Goal: Task Accomplishment & Management: Use online tool/utility

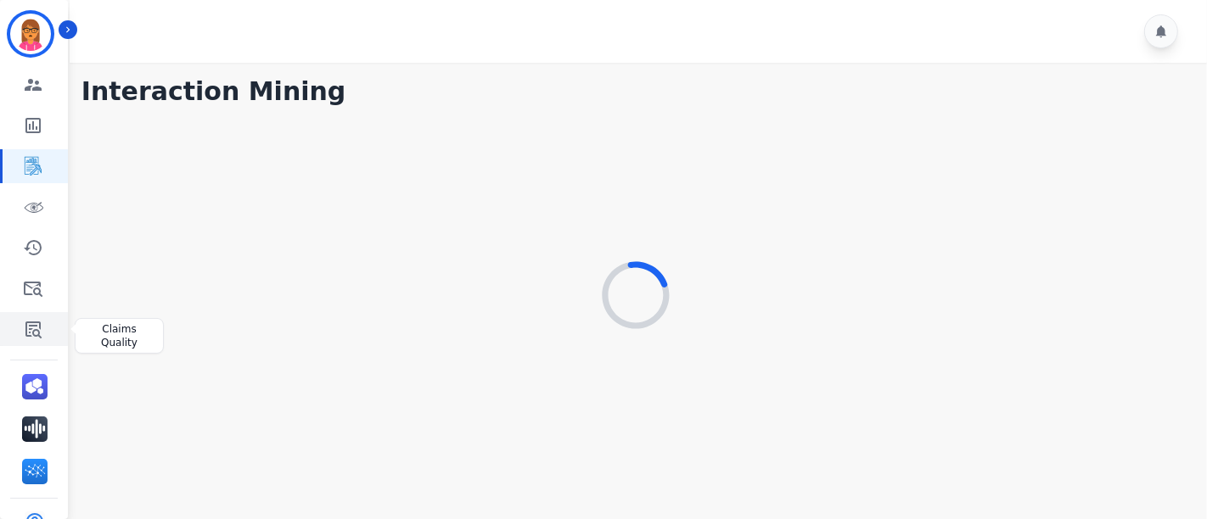
click at [44, 335] on link "Sidebar" at bounding box center [35, 329] width 65 height 34
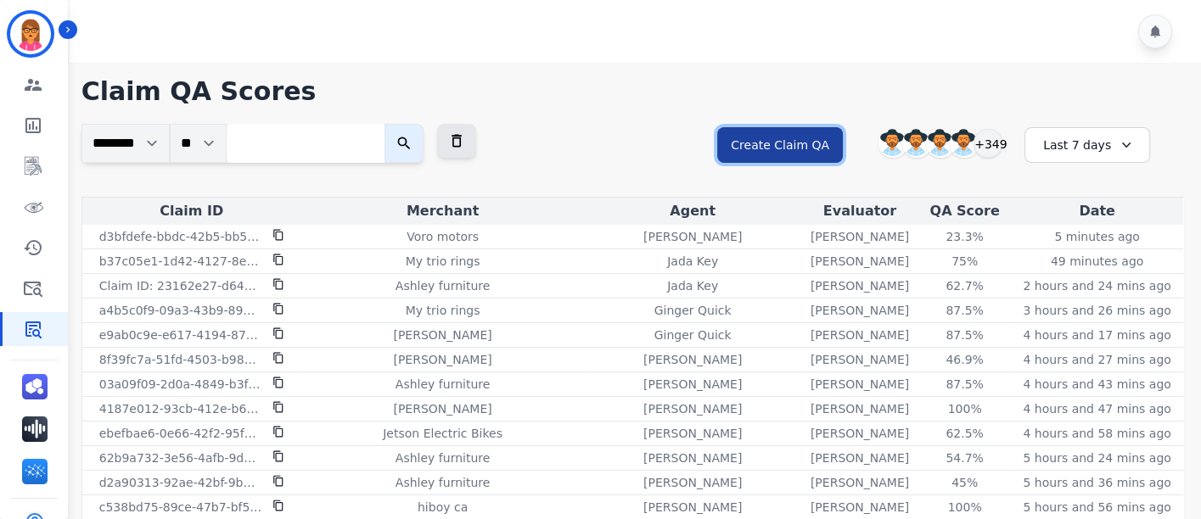
click at [794, 149] on button "Create Claim QA" at bounding box center [780, 145] width 126 height 36
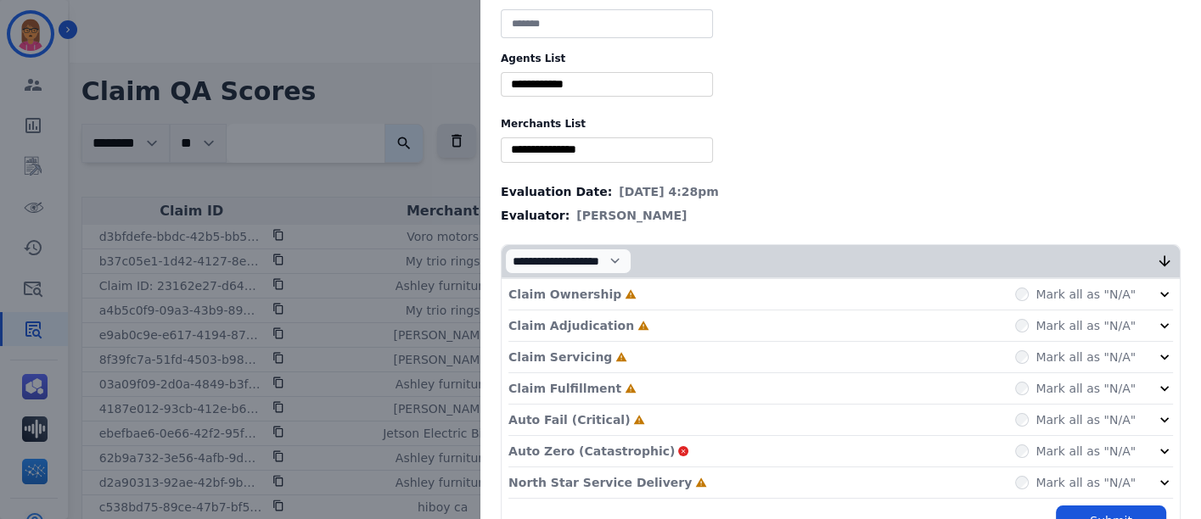
scroll to position [72, 0]
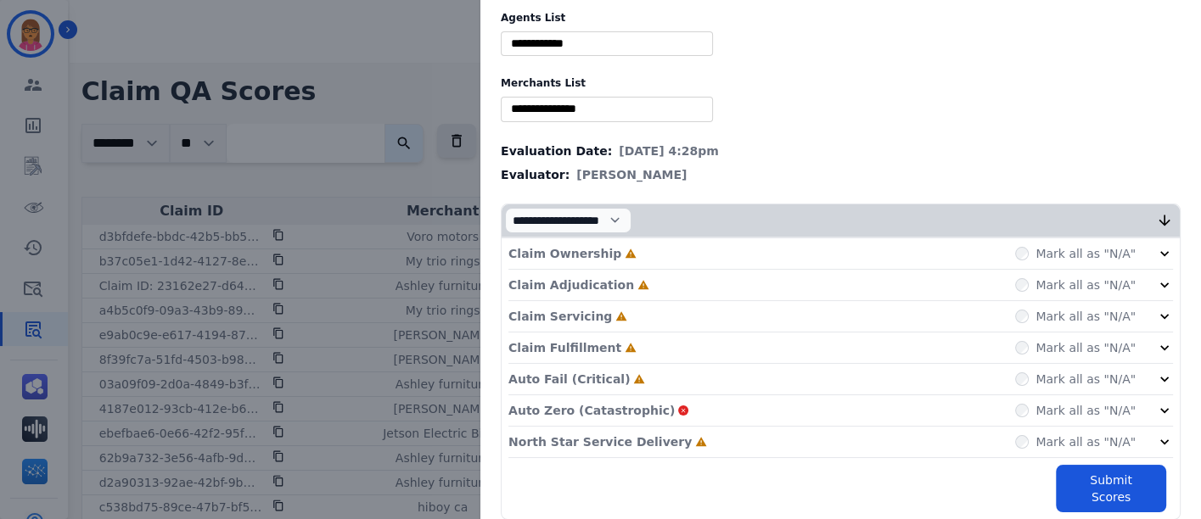
click at [615, 364] on div "Claim Servicing Incomplete Mark all as "N/A"" at bounding box center [840, 379] width 664 height 31
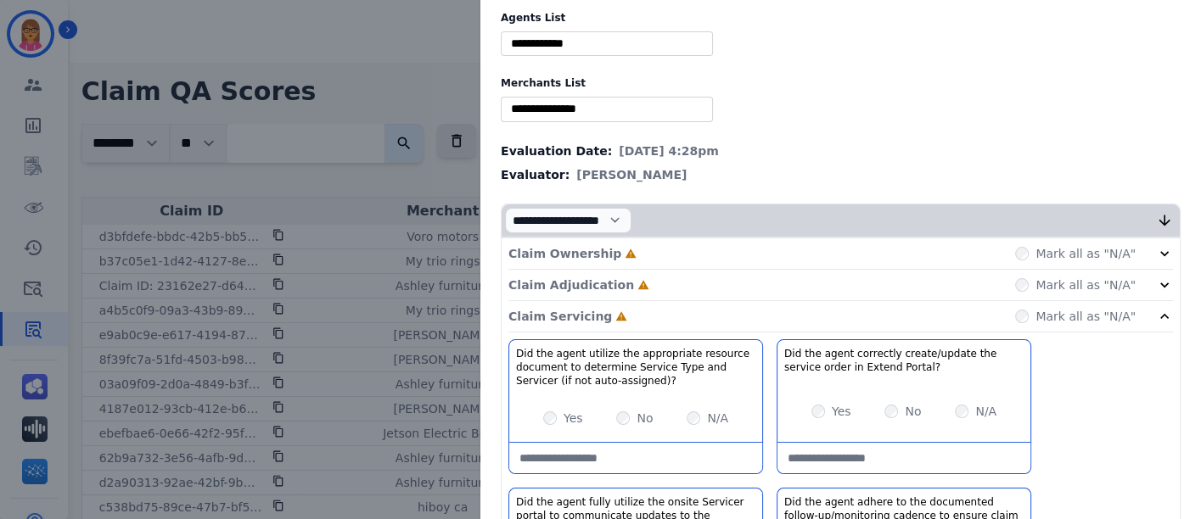
click at [687, 249] on div "Claim Ownership Incomplete Mark all as "N/A"" at bounding box center [840, 253] width 664 height 31
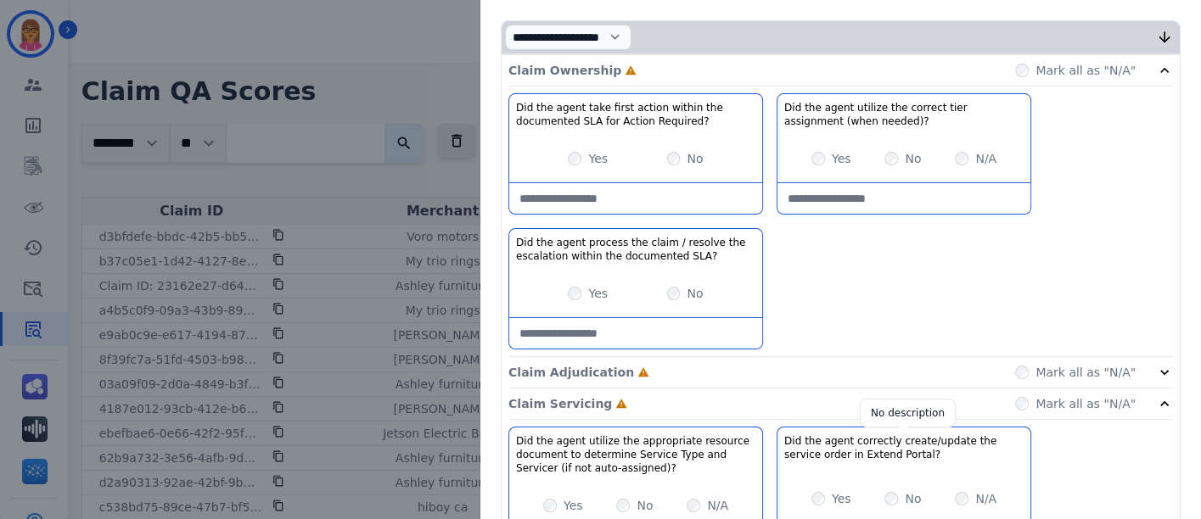
scroll to position [261, 0]
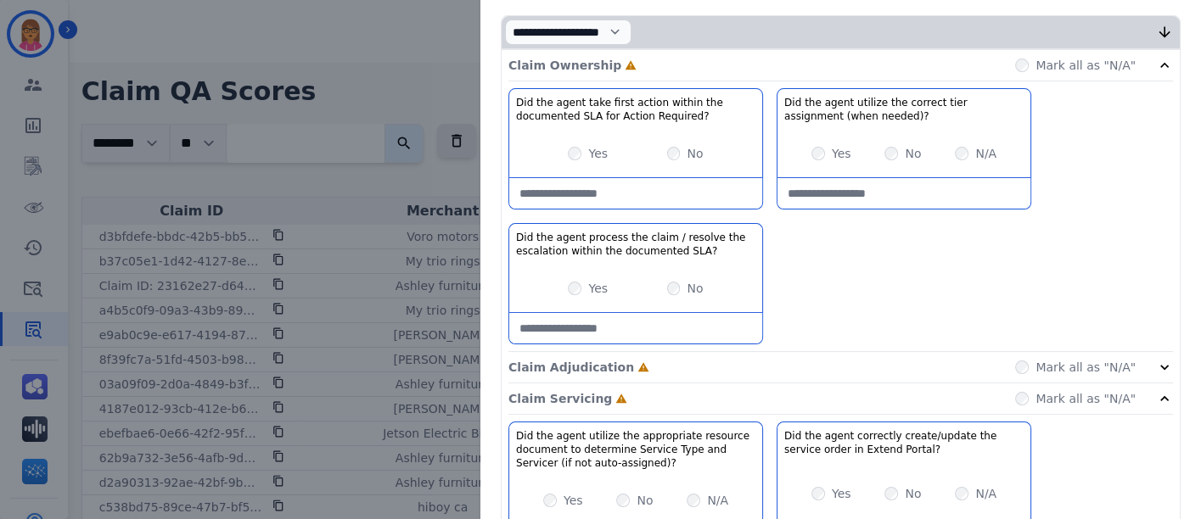
click at [696, 384] on div "Claim Adjudication Incomplete Mark all as "N/A"" at bounding box center [840, 399] width 664 height 31
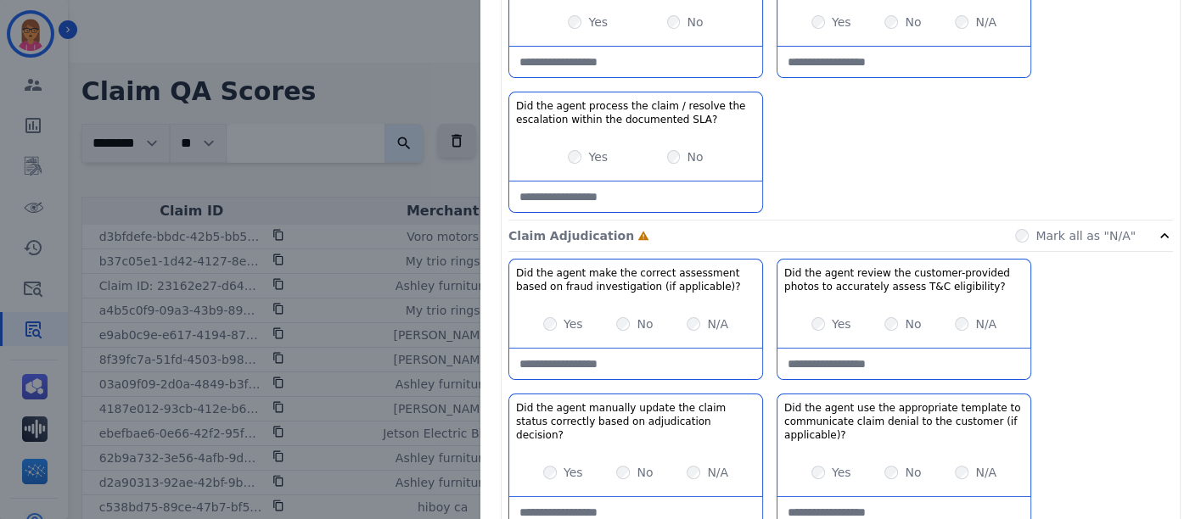
scroll to position [449, 0]
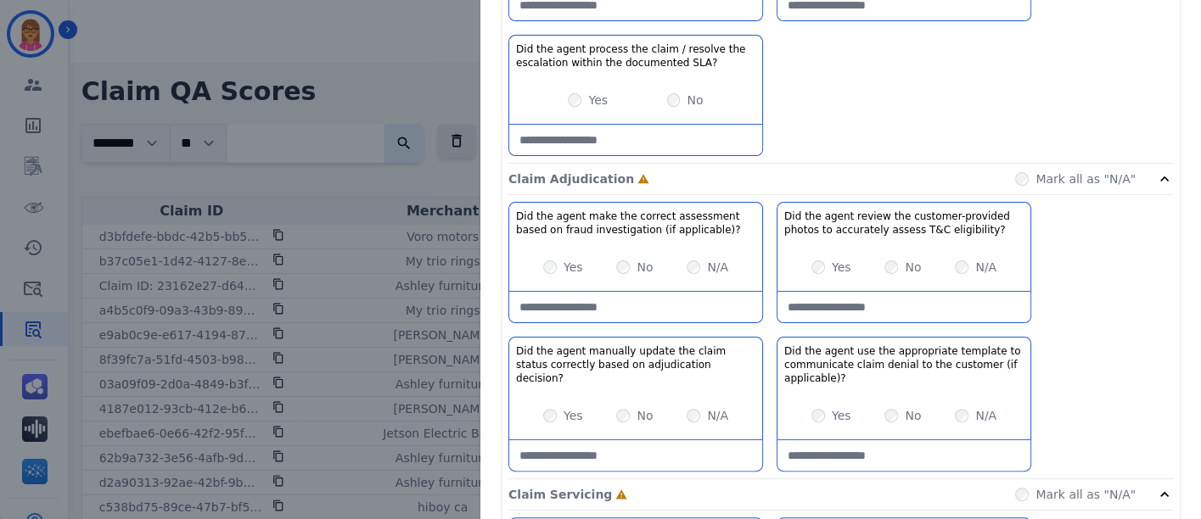
click at [739, 169] on div "Claim Adjudication Incomplete Mark all as "N/A"" at bounding box center [840, 179] width 664 height 31
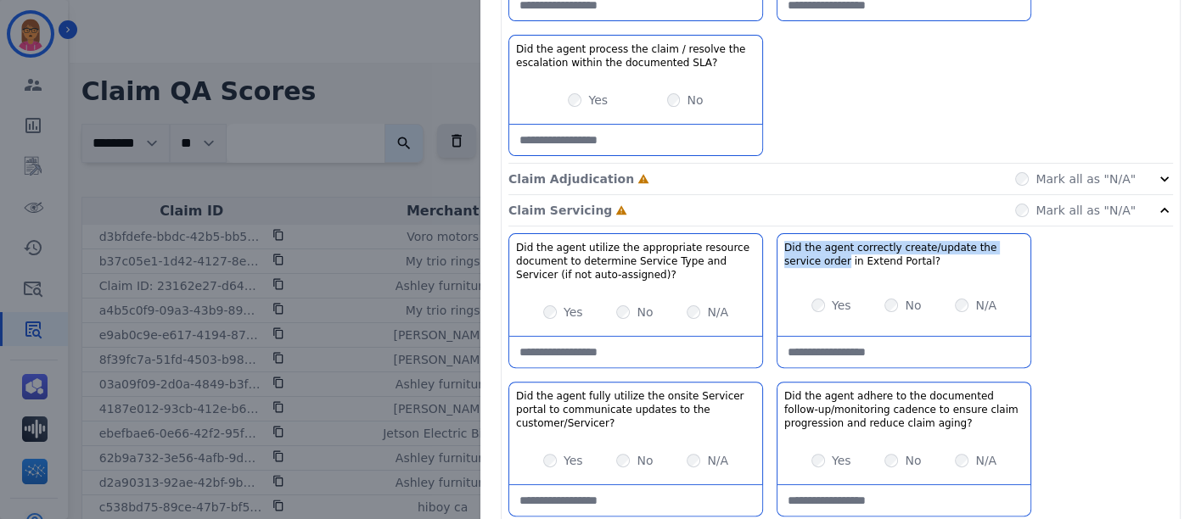
drag, startPoint x: 798, startPoint y: 255, endPoint x: 773, endPoint y: 241, distance: 28.1
click at [784, 241] on h3 "Did the agent correctly create/update the service order in Extend Portal?" at bounding box center [903, 254] width 239 height 27
copy h3 "Did the agent correctly create/update the service order"
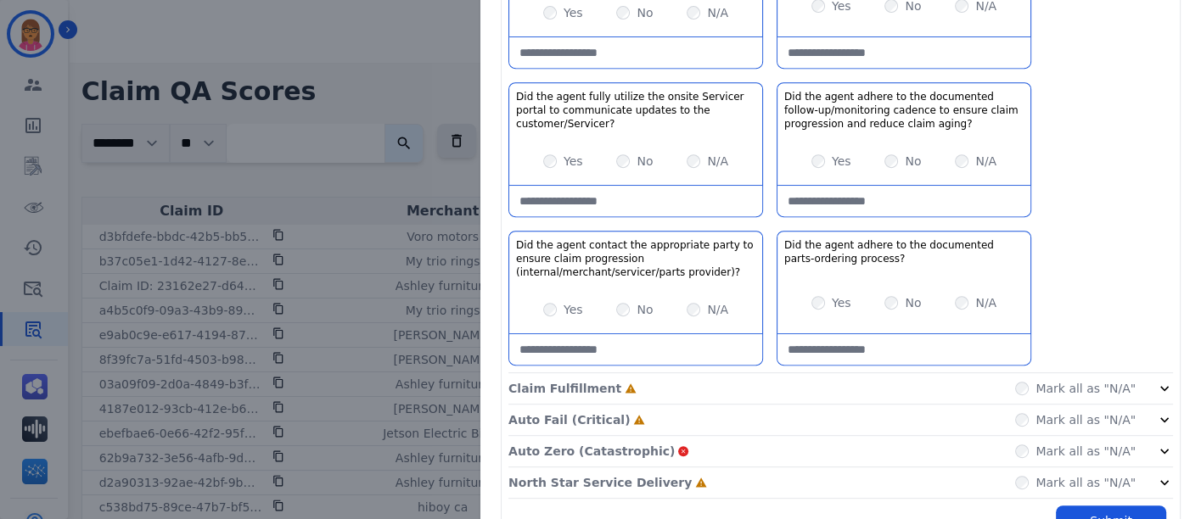
scroll to position [786, 0]
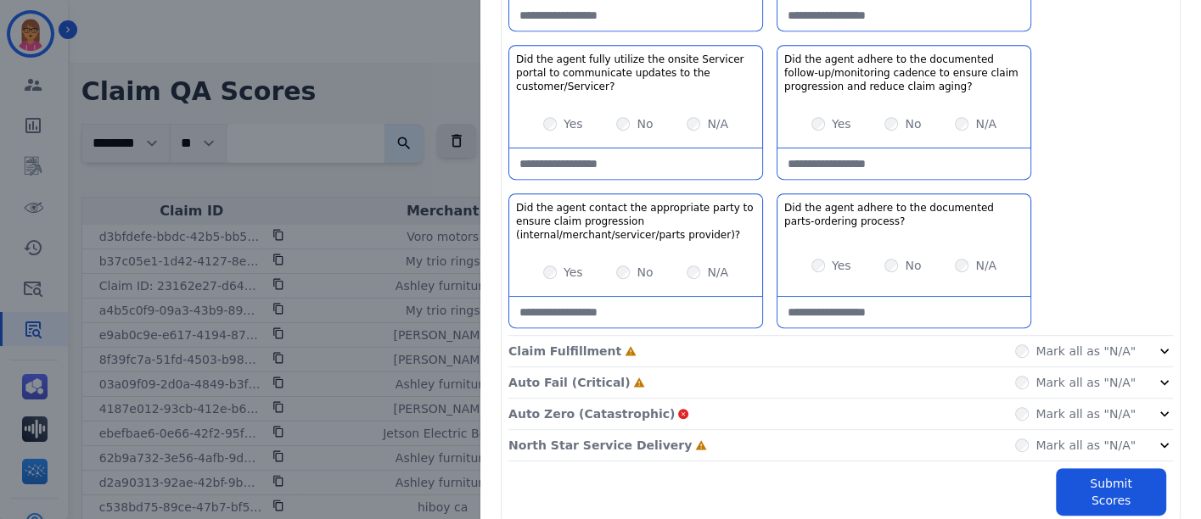
click at [526, 345] on p "Claim Fulfillment" at bounding box center [564, 351] width 113 height 17
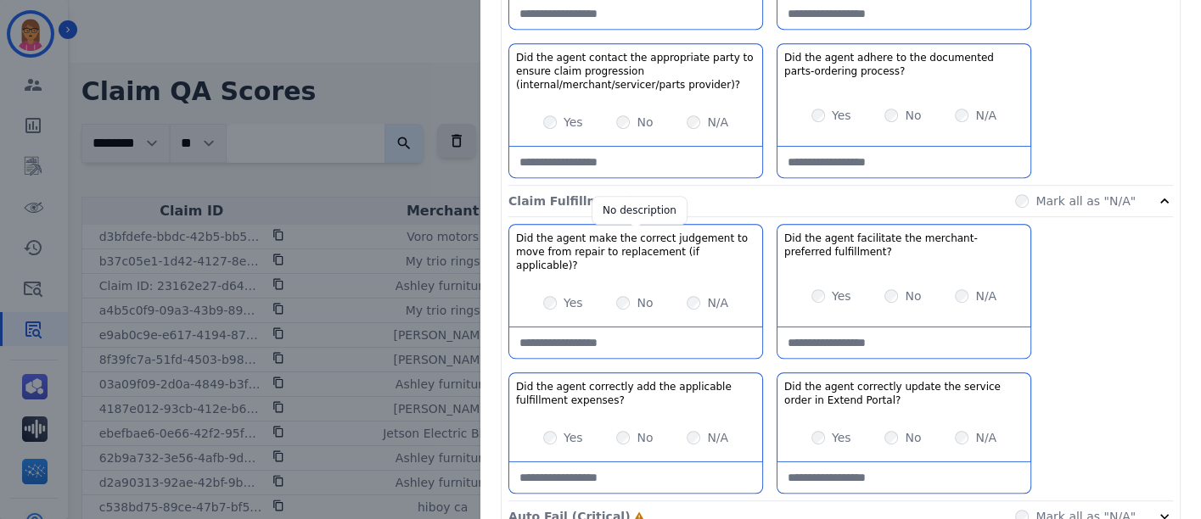
scroll to position [974, 0]
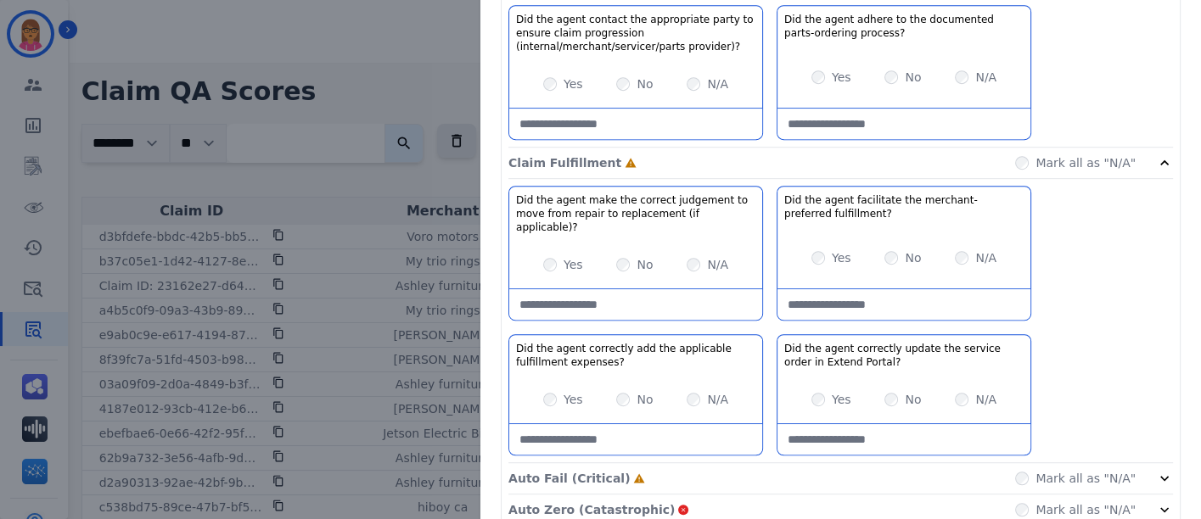
click at [726, 463] on div "Auto Fail (Critical) Incomplete Mark all as "N/A"" at bounding box center [840, 478] width 664 height 31
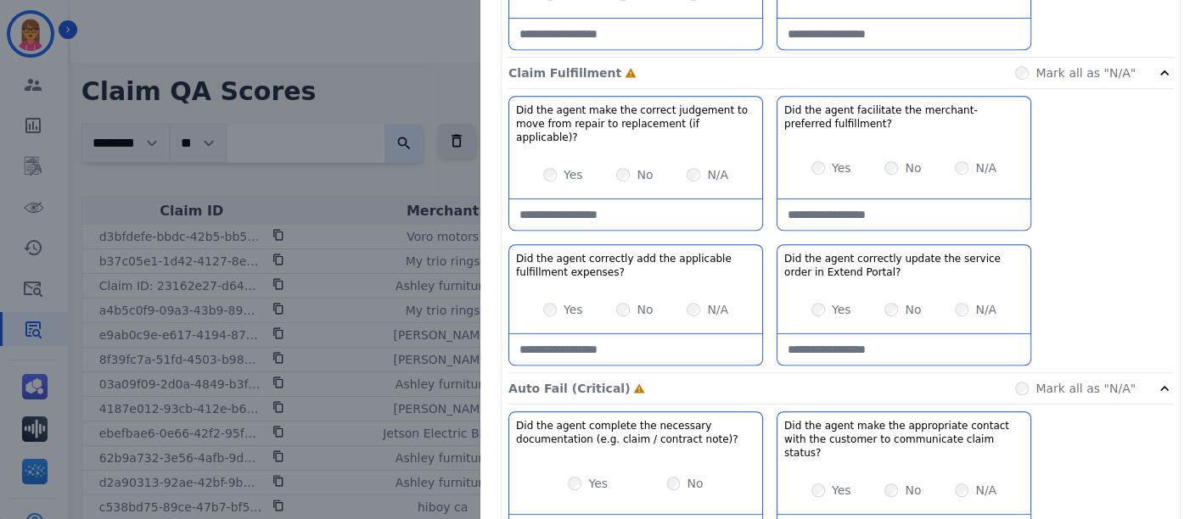
scroll to position [1069, 0]
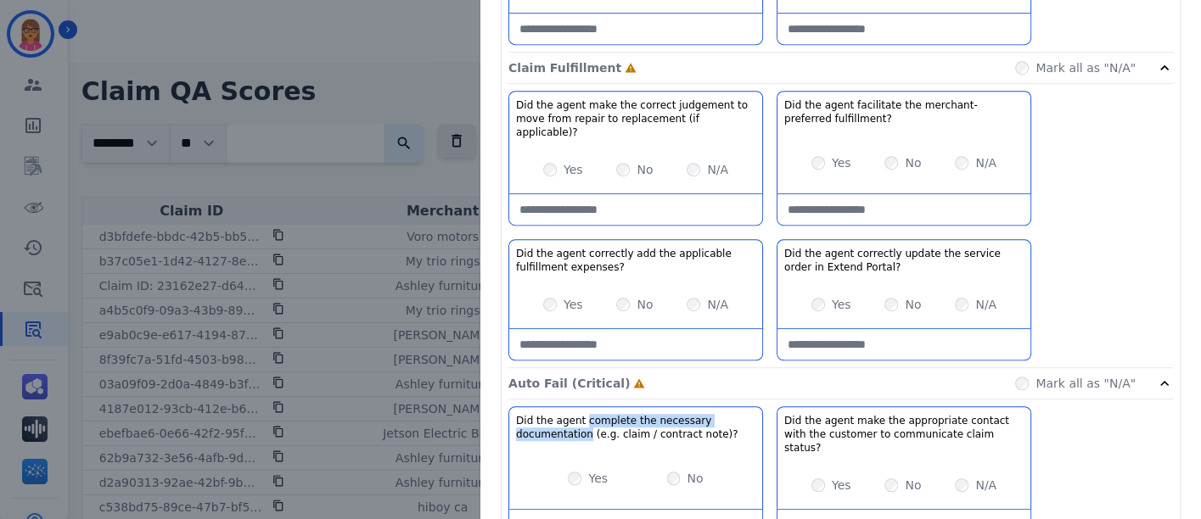
drag, startPoint x: 574, startPoint y: 412, endPoint x: 573, endPoint y: 398, distance: 14.5
click at [573, 414] on h3 "Did the agent complete the necessary documentation (e.g. claim / contract note)?" at bounding box center [635, 427] width 239 height 27
copy h3 "complete the necessary documentation"
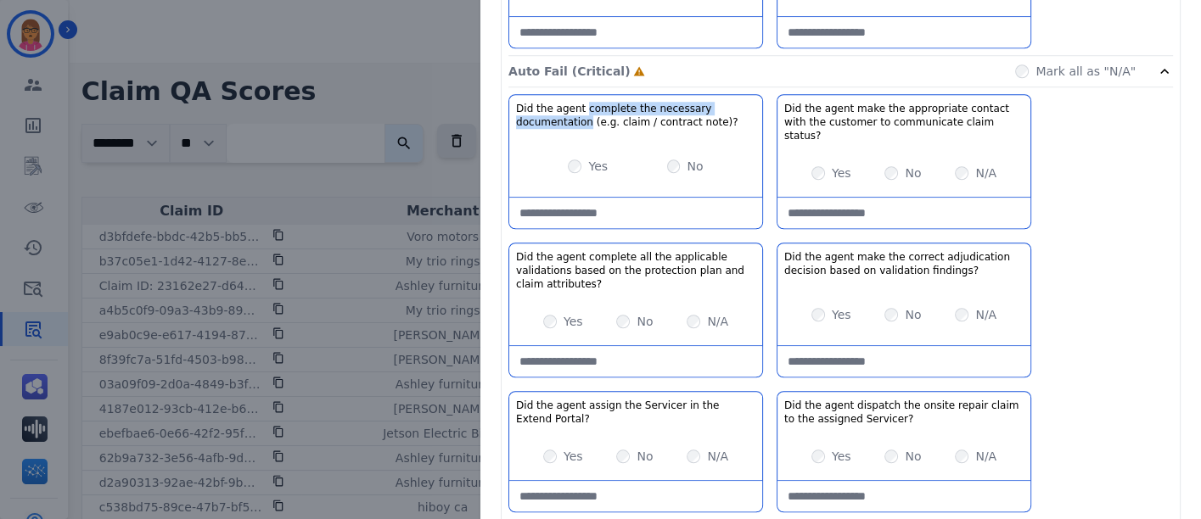
scroll to position [1379, 0]
